Goal: Information Seeking & Learning: Learn about a topic

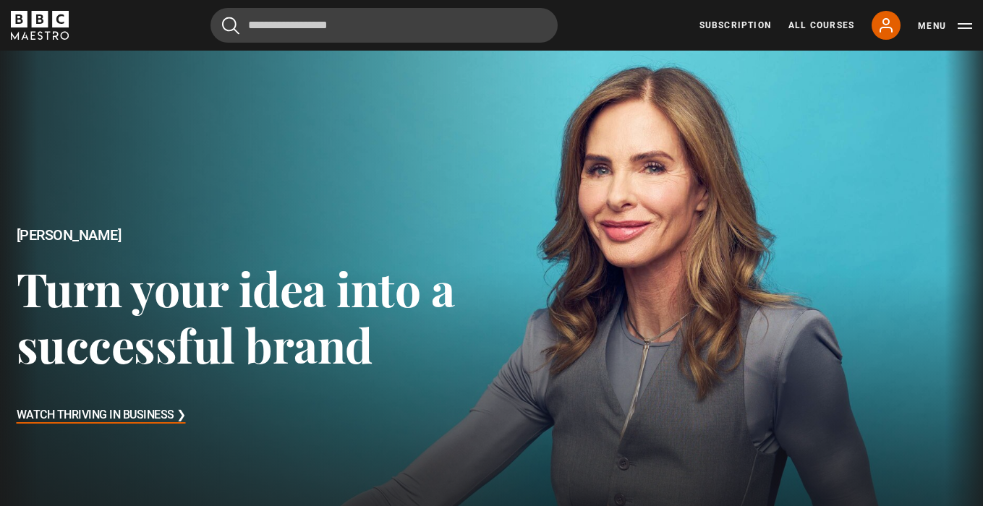
click at [145, 413] on h3 "Watch Thriving in Business ❯" at bounding box center [101, 416] width 169 height 22
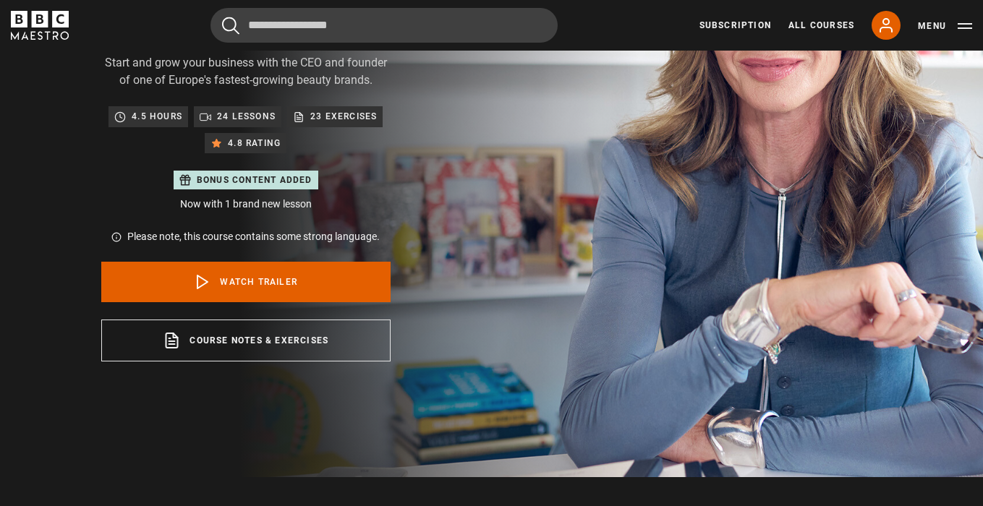
scroll to position [261, 0]
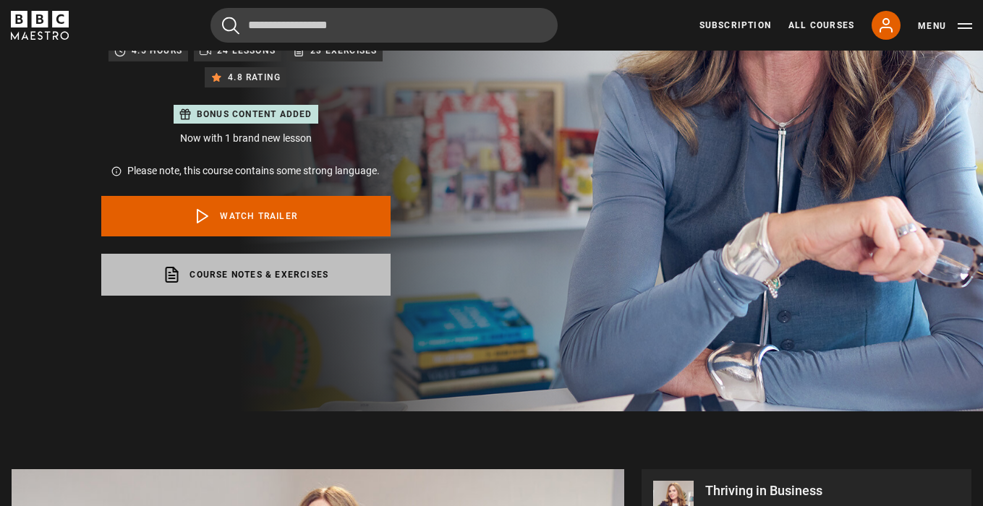
click at [314, 270] on link "Course notes & exercises opens in a new tab" at bounding box center [245, 275] width 289 height 42
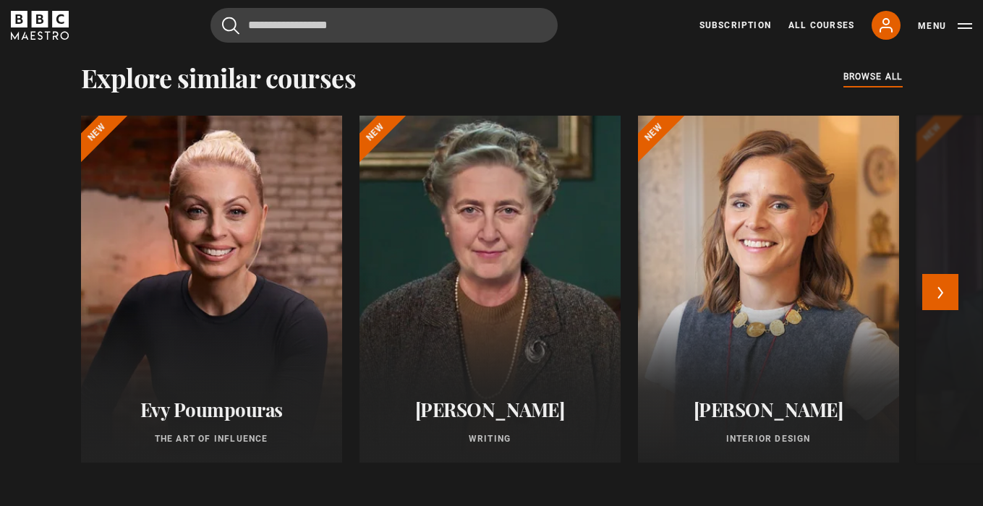
scroll to position [1235, 0]
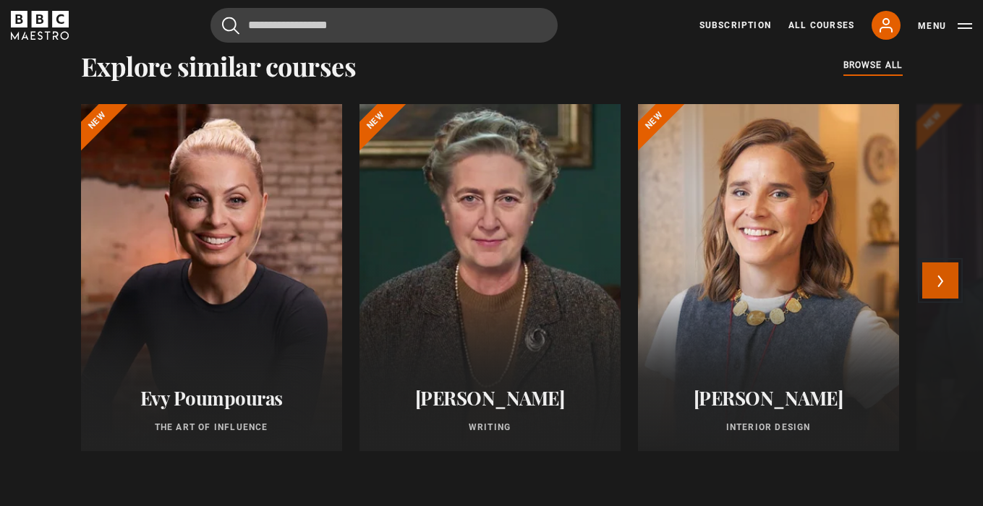
click at [951, 285] on button "Next" at bounding box center [940, 280] width 36 height 36
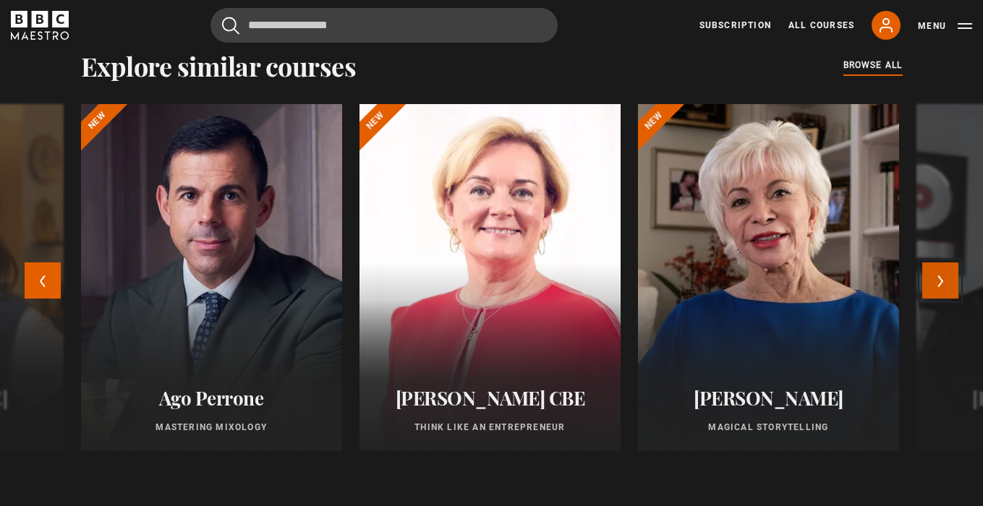
click at [951, 285] on button "Next" at bounding box center [940, 280] width 36 height 36
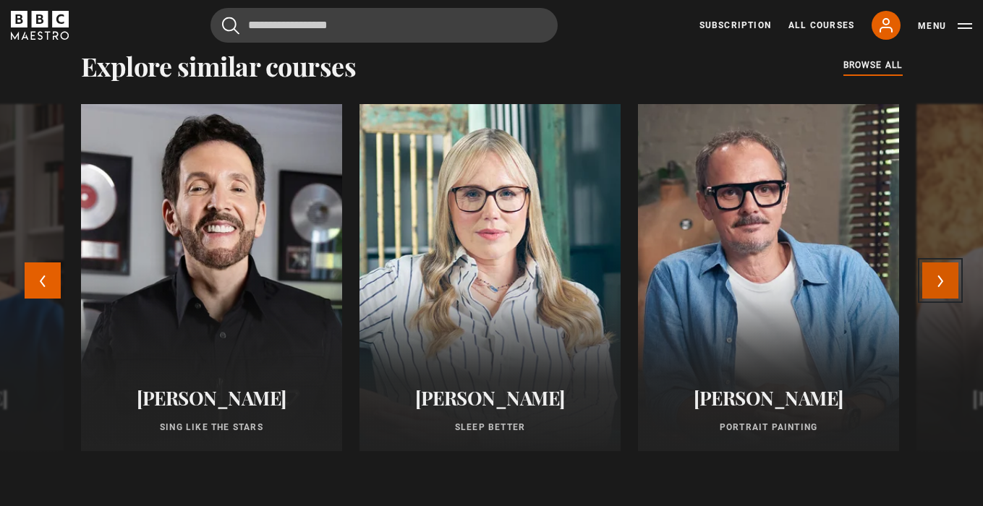
click at [951, 285] on button "Next" at bounding box center [940, 280] width 36 height 36
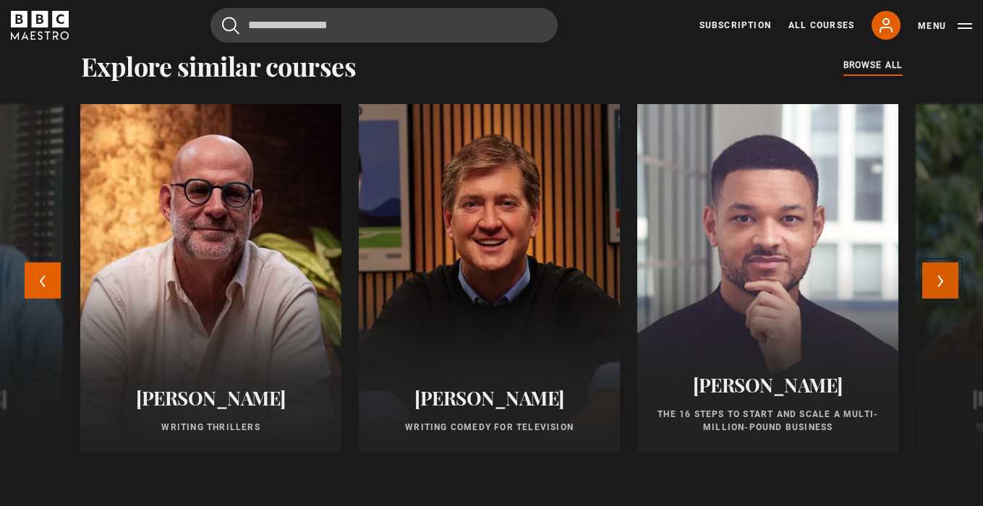
click at [951, 285] on button "Next" at bounding box center [940, 280] width 36 height 36
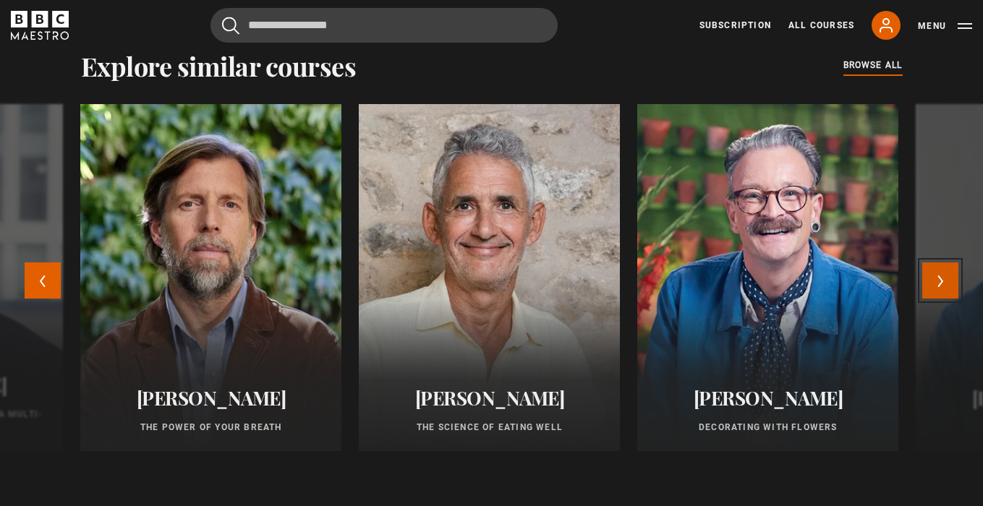
click at [951, 285] on button "Next" at bounding box center [940, 280] width 36 height 36
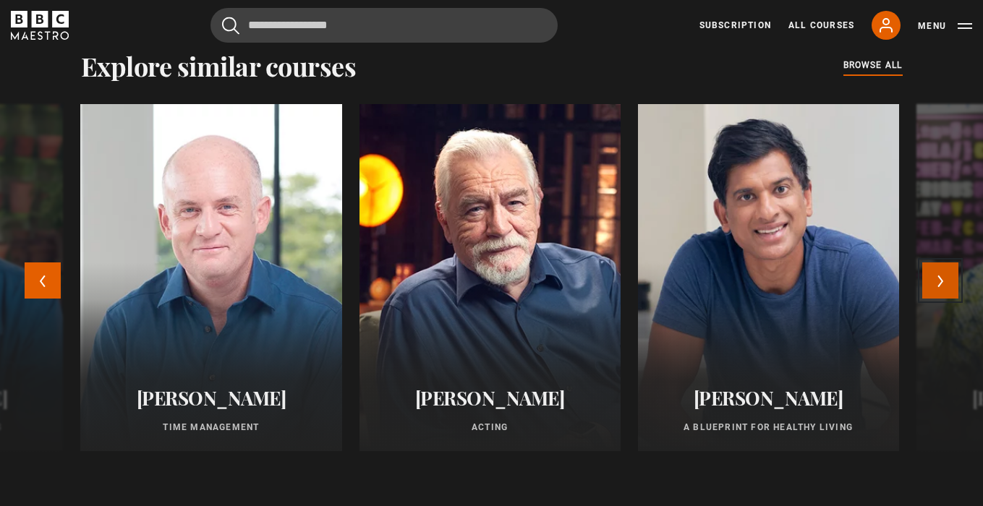
click at [951, 285] on button "Next" at bounding box center [940, 280] width 36 height 36
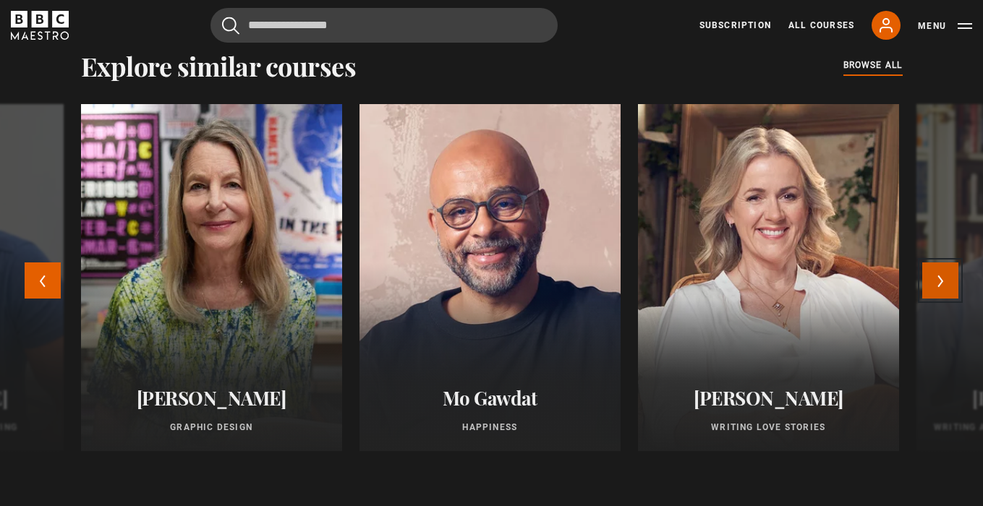
click at [951, 285] on button "Next" at bounding box center [940, 280] width 36 height 36
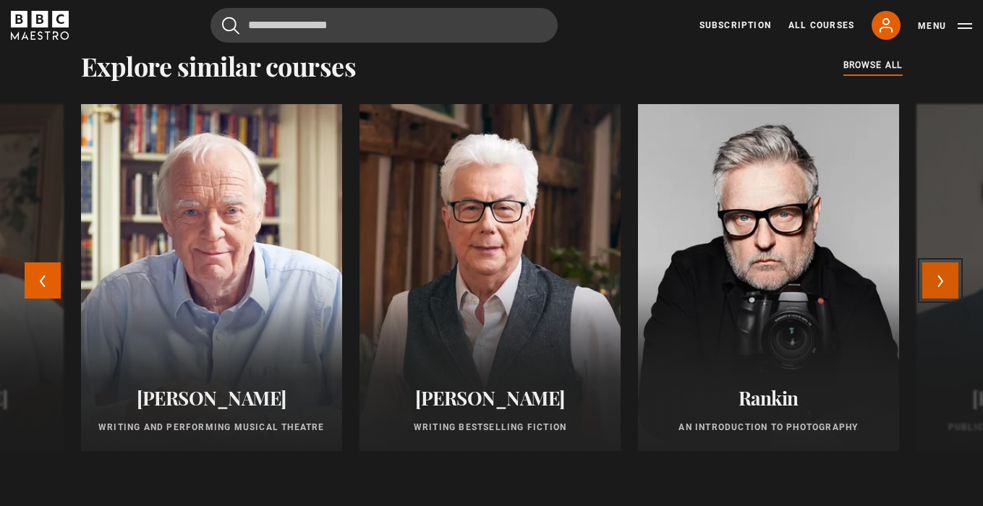
click at [951, 285] on button "Next" at bounding box center [940, 280] width 36 height 36
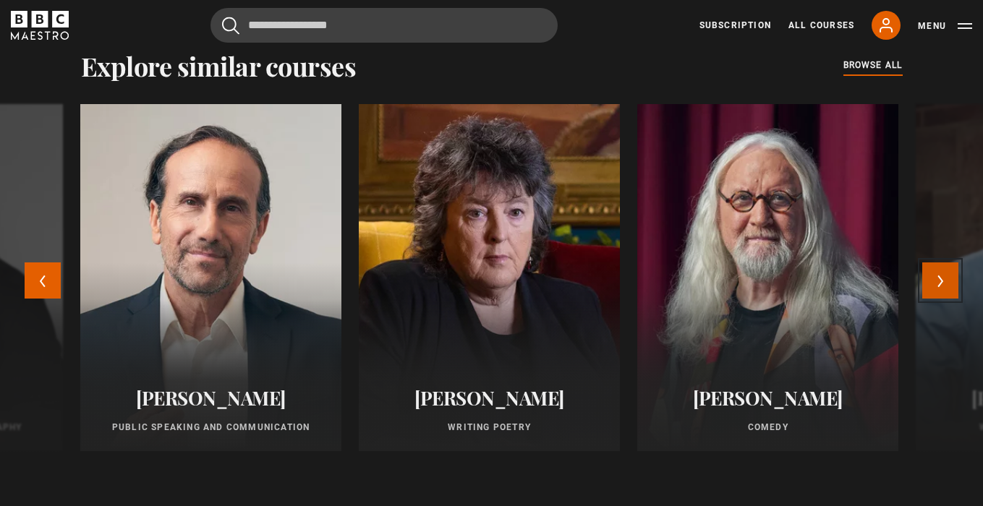
click at [951, 285] on button "Next" at bounding box center [940, 280] width 36 height 36
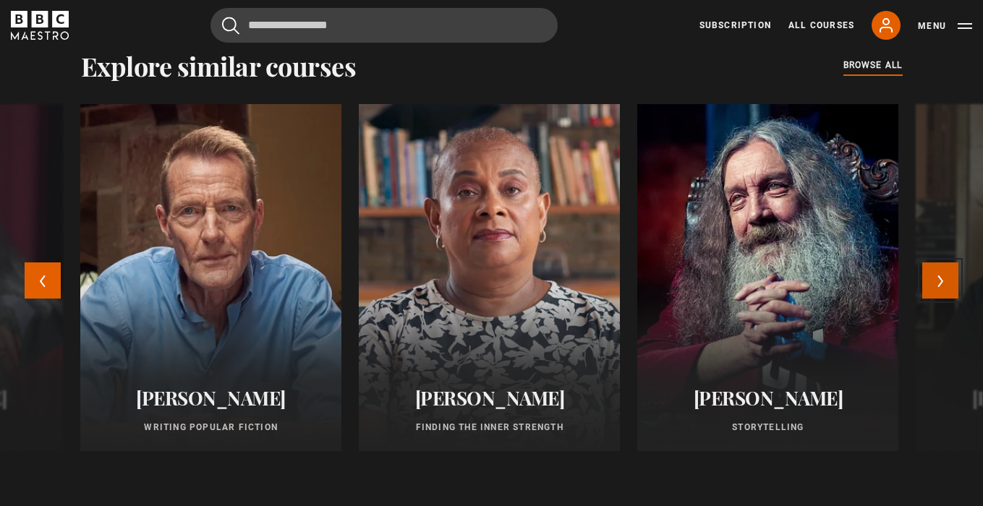
click at [951, 285] on button "Next" at bounding box center [940, 280] width 36 height 36
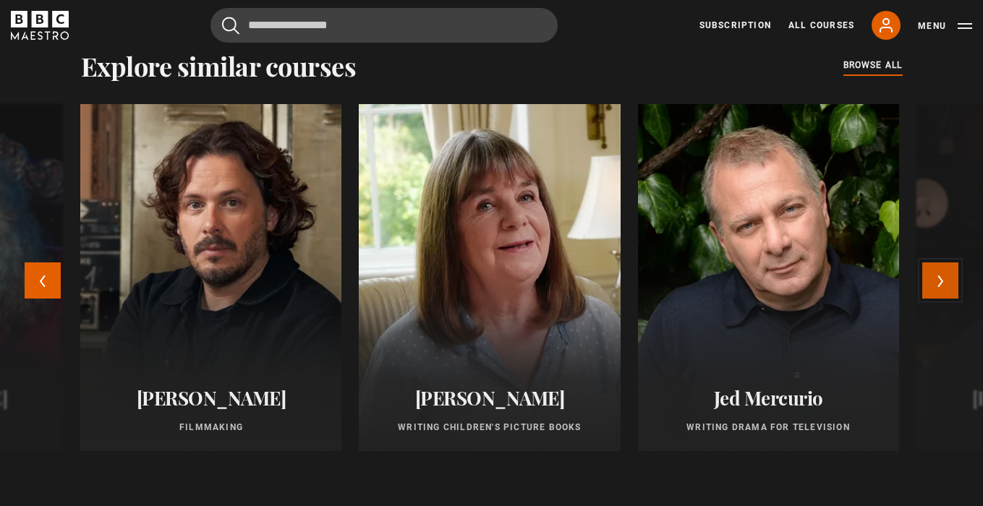
click at [951, 285] on button "Next" at bounding box center [940, 280] width 36 height 36
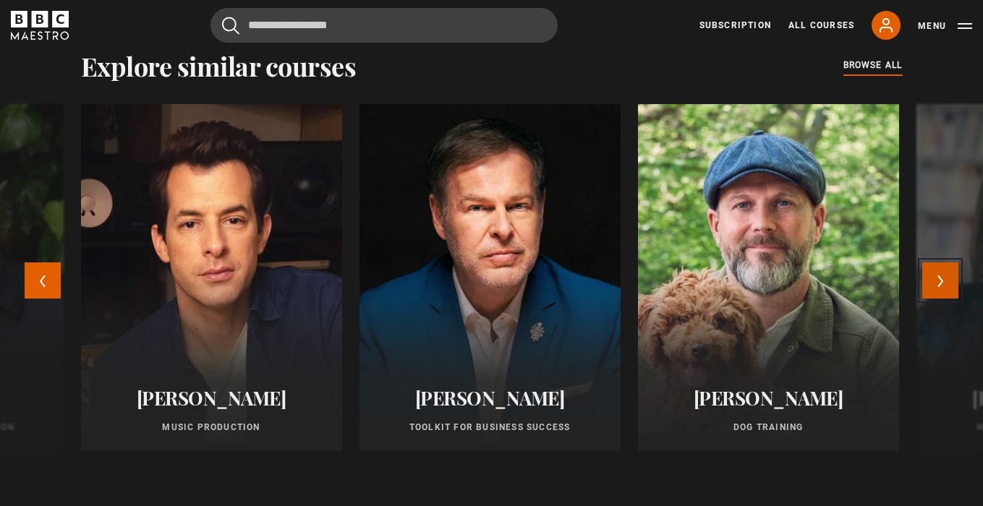
click at [951, 285] on button "Next" at bounding box center [940, 280] width 36 height 36
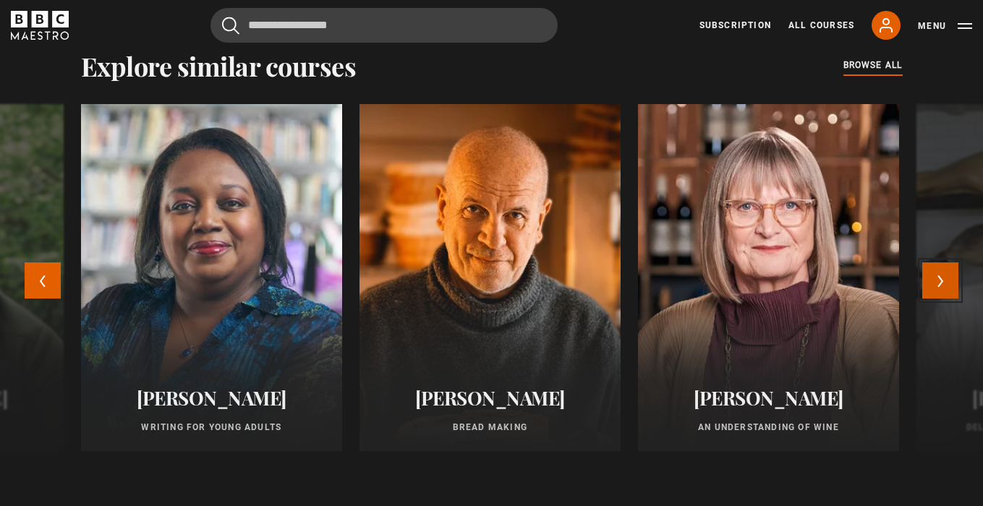
click at [951, 285] on button "Next" at bounding box center [940, 280] width 36 height 36
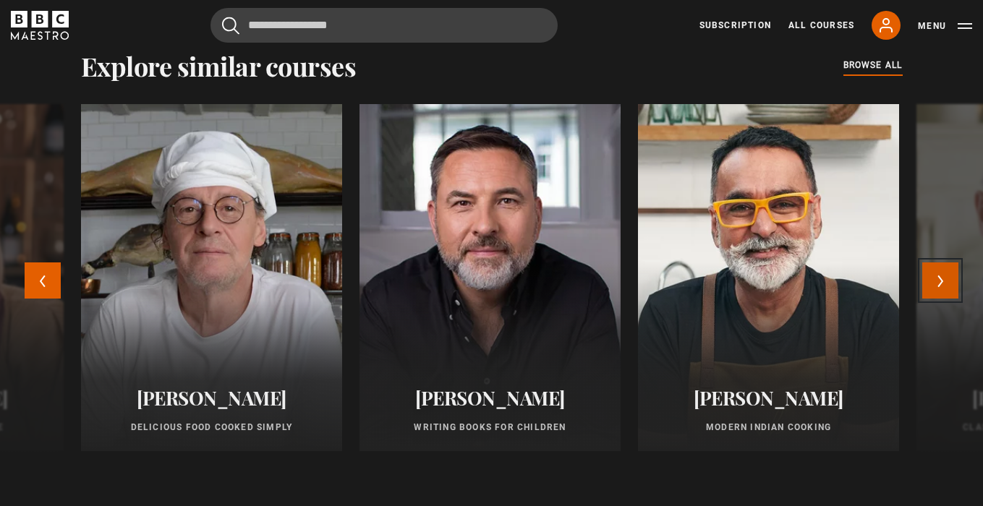
click at [951, 285] on button "Next" at bounding box center [940, 280] width 36 height 36
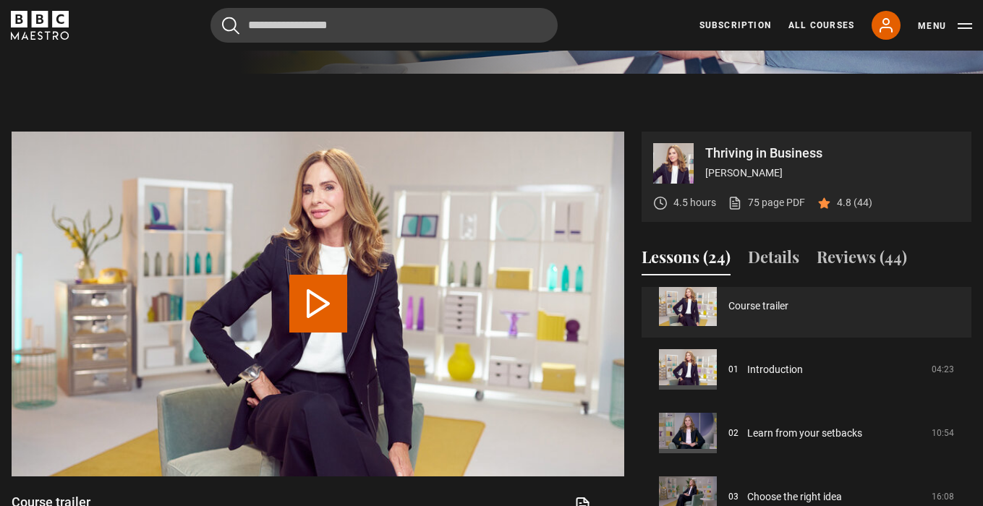
scroll to position [14, 0]
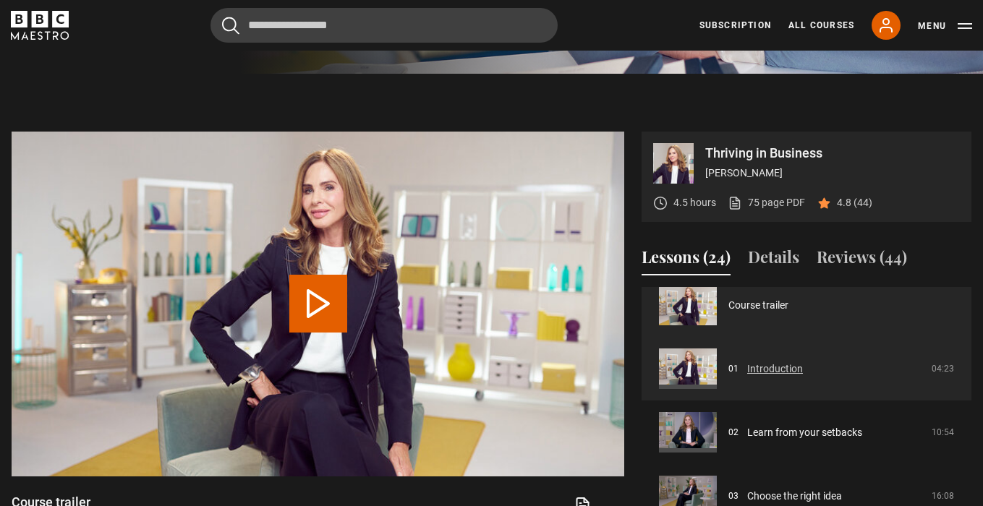
click at [747, 363] on link "Introduction" at bounding box center [775, 369] width 56 height 15
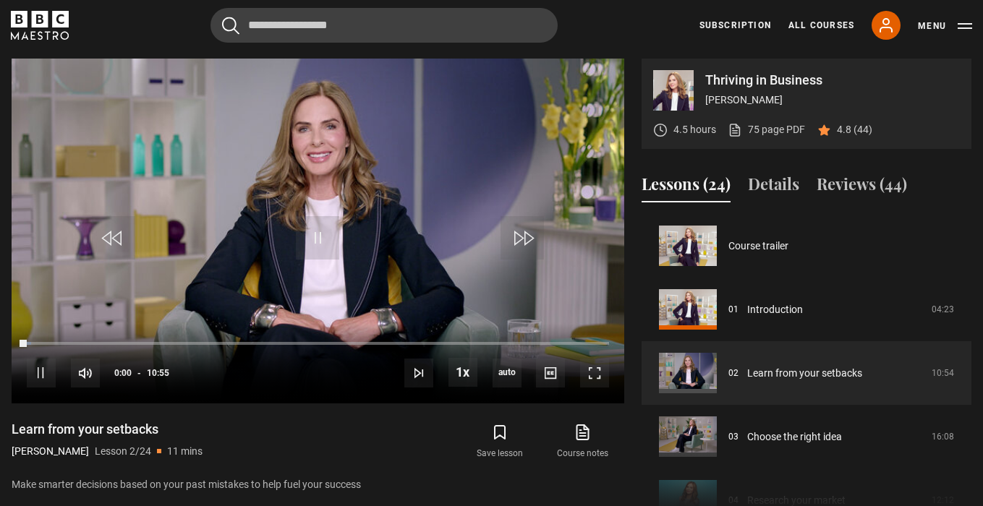
scroll to position [64, 0]
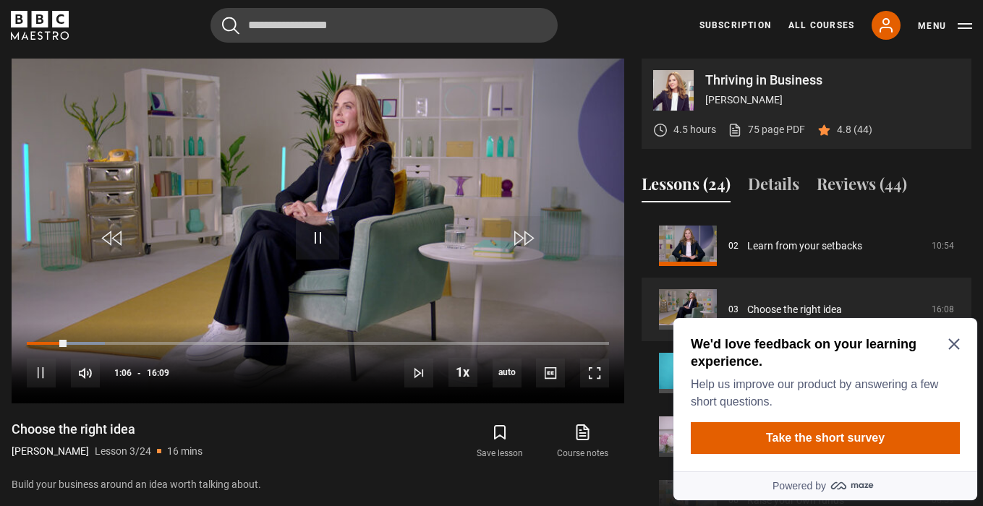
click at [954, 342] on icon "Close Maze Prompt" at bounding box center [953, 344] width 11 height 11
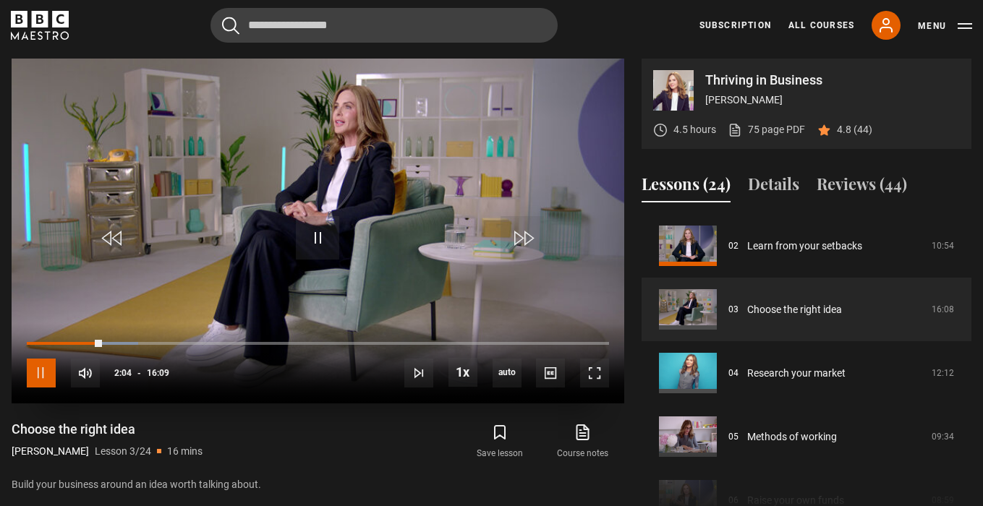
click at [39, 369] on span "Video Player" at bounding box center [41, 373] width 29 height 29
